Goal: Task Accomplishment & Management: Manage account settings

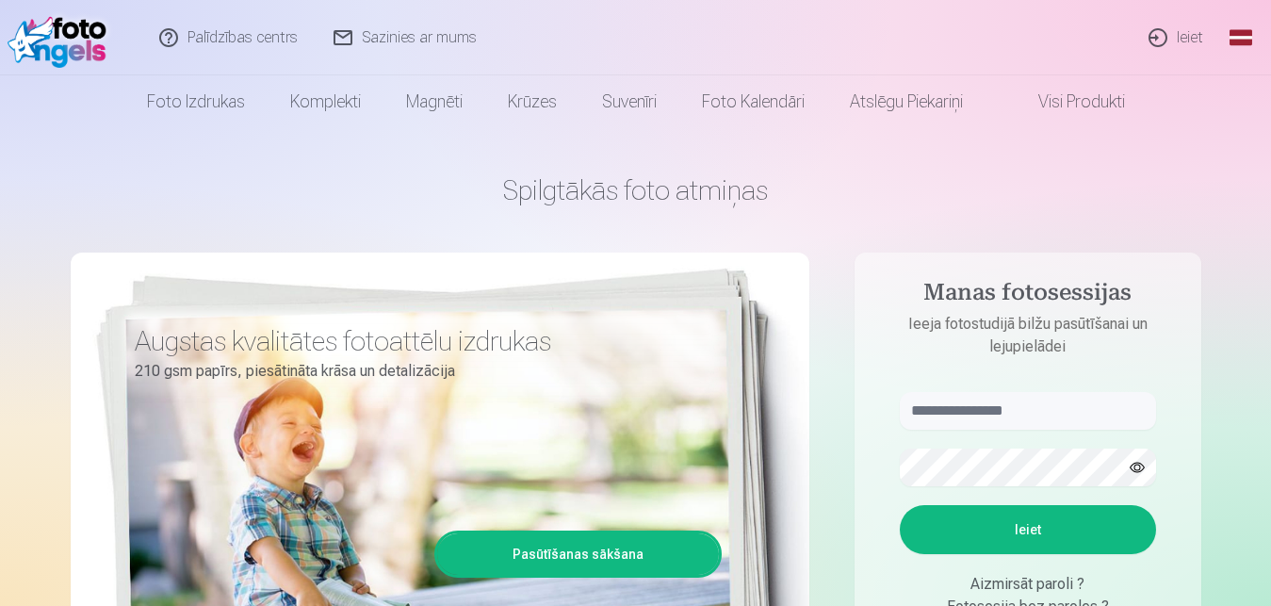
click at [1184, 31] on link "Ieiet" at bounding box center [1177, 37] width 90 height 75
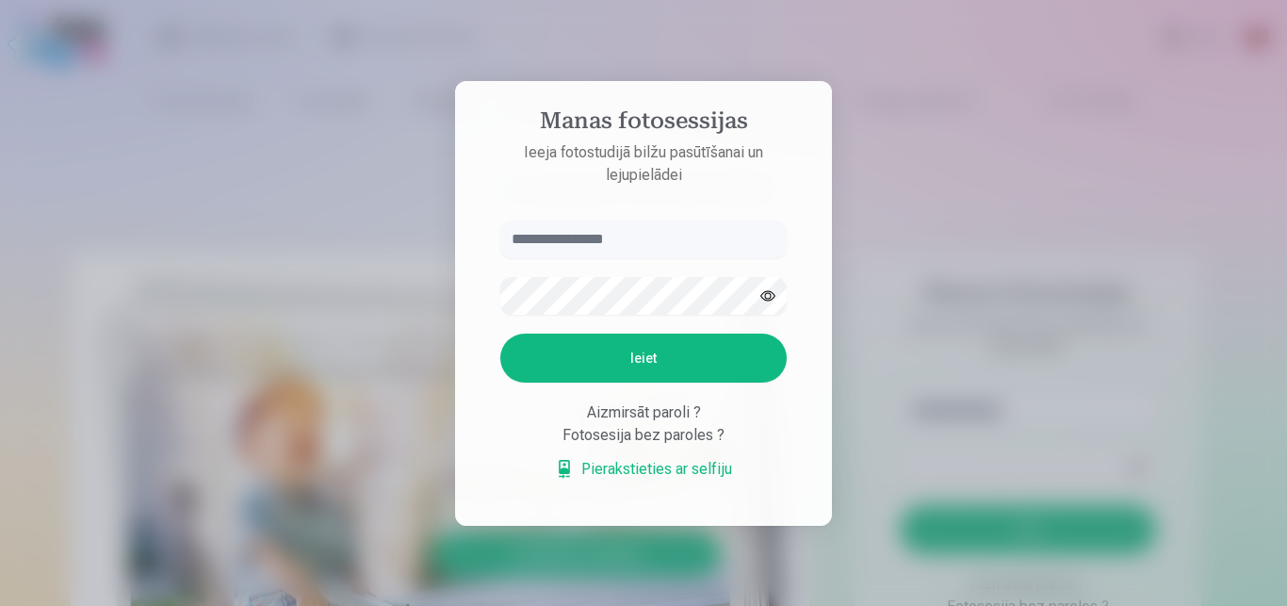
click at [643, 242] on input "text" at bounding box center [643, 239] width 286 height 38
type input "**********"
click at [677, 366] on button "Ieiet" at bounding box center [643, 358] width 286 height 49
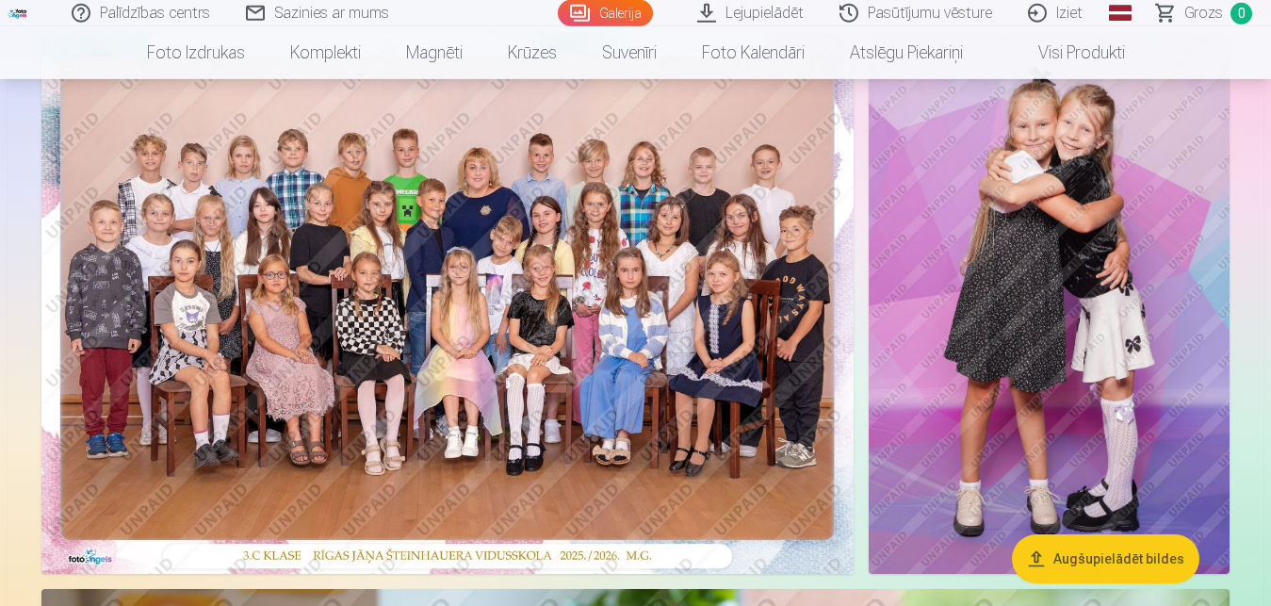
scroll to position [197, 0]
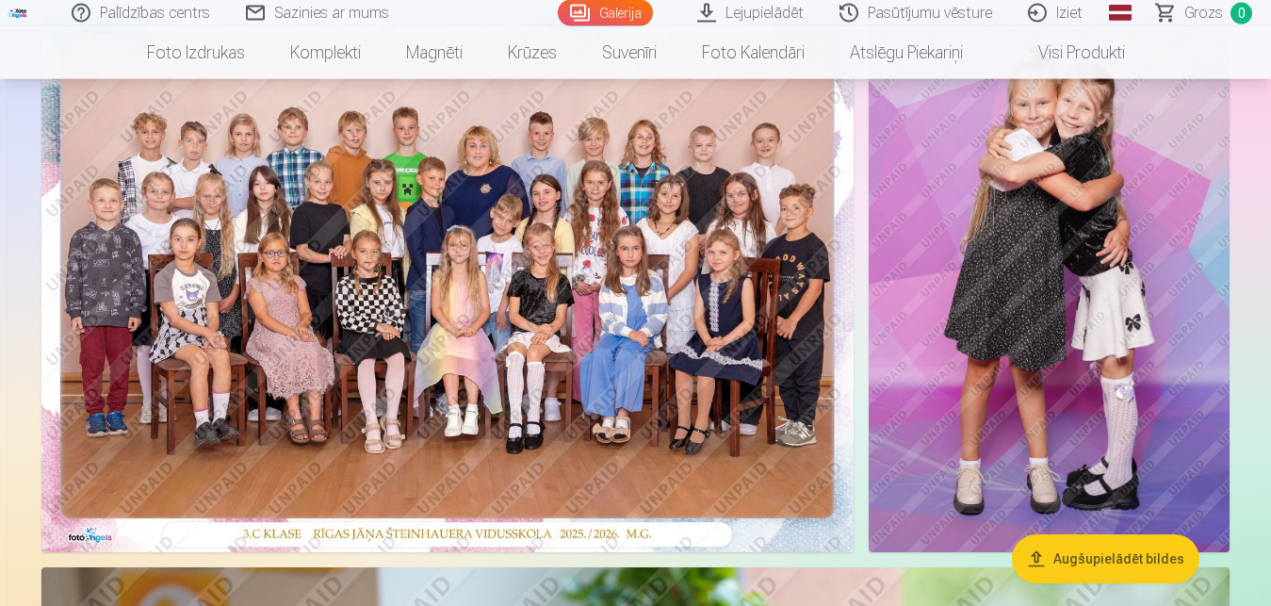
click at [605, 201] on img at bounding box center [447, 281] width 812 height 542
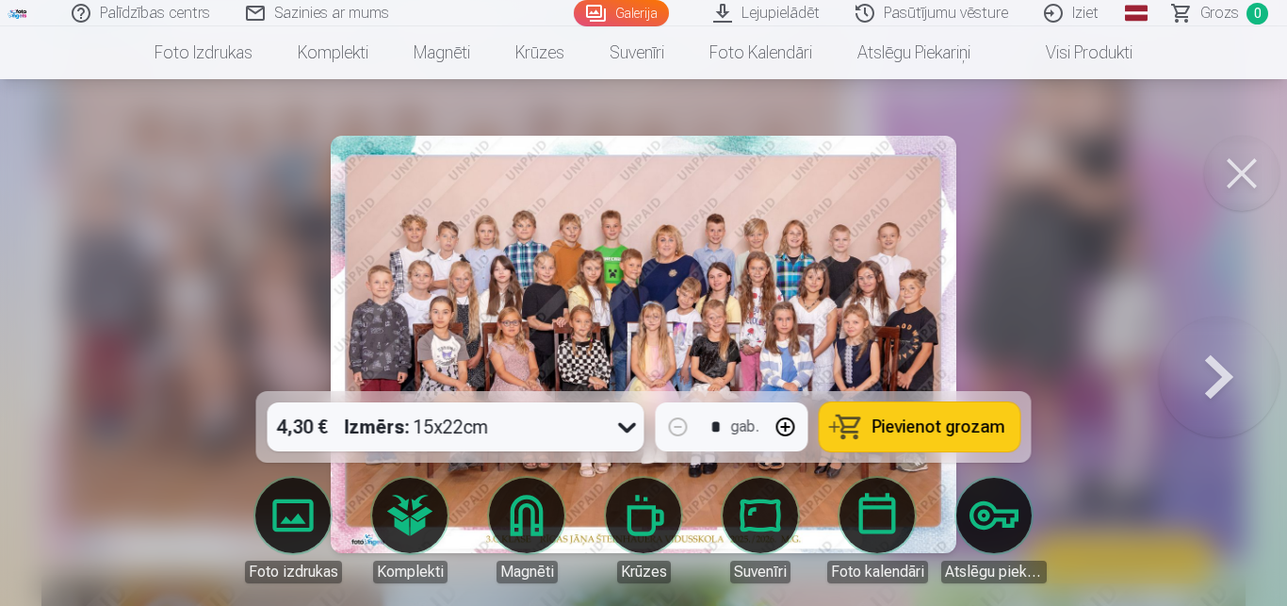
click at [1104, 204] on div at bounding box center [643, 303] width 1287 height 606
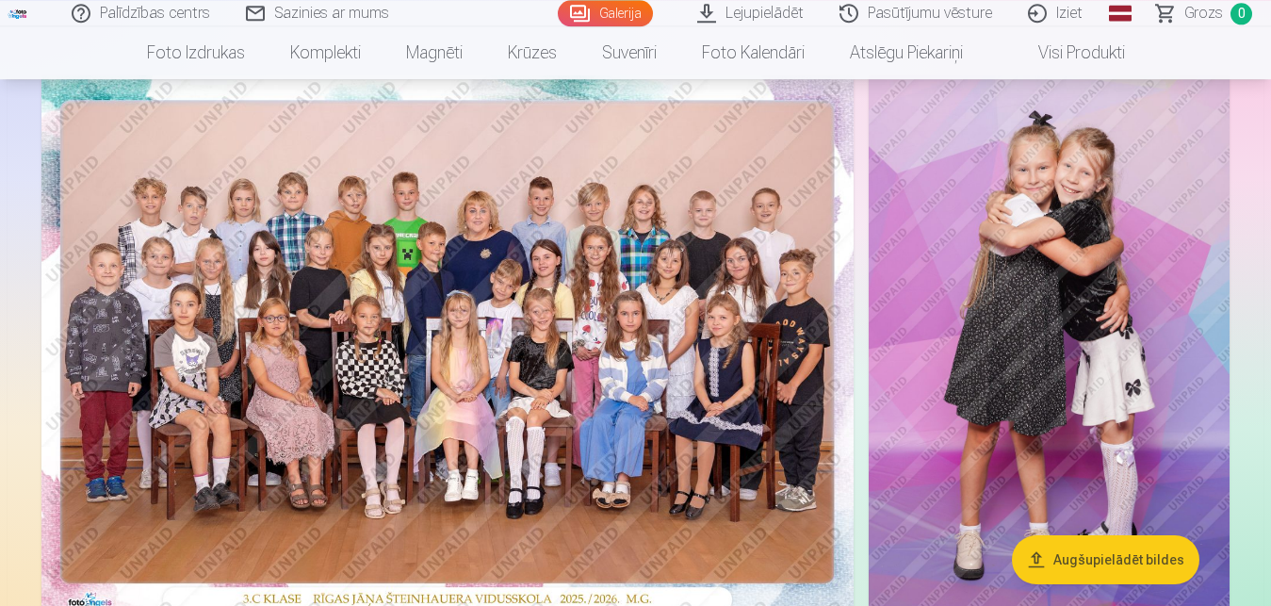
scroll to position [109, 0]
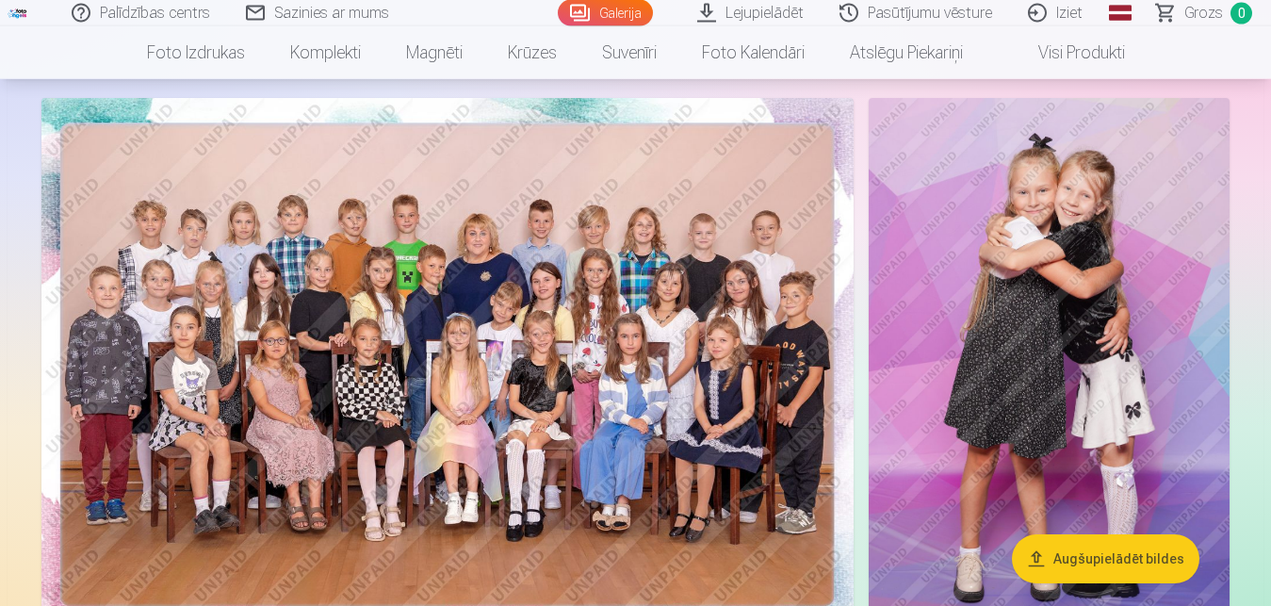
click at [1069, 18] on link "Iziet" at bounding box center [1056, 13] width 90 height 26
